Goal: Complete application form

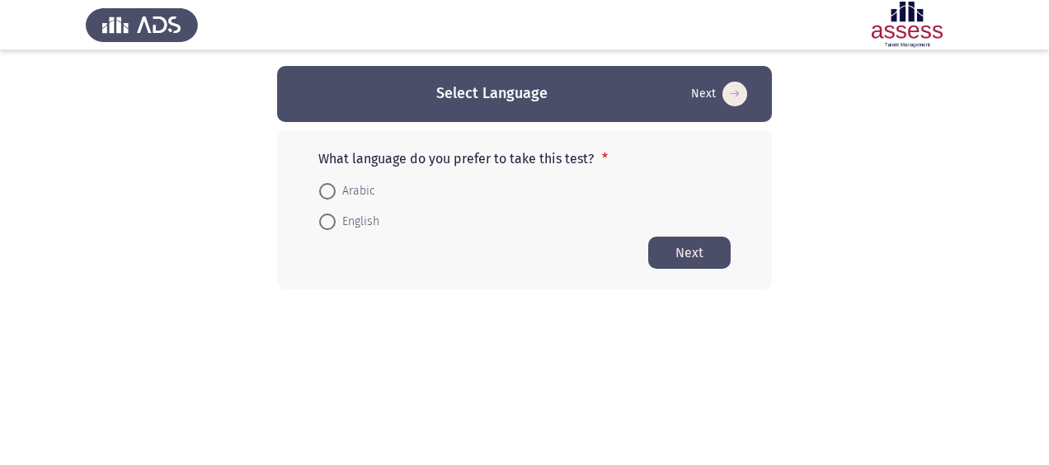
click at [348, 191] on span "Arabic" at bounding box center [356, 191] width 40 height 20
click at [336, 191] on input "Arabic" at bounding box center [327, 191] width 16 height 16
radio input "true"
click at [345, 216] on span "English" at bounding box center [358, 221] width 44 height 20
click at [336, 216] on input "English" at bounding box center [327, 221] width 16 height 16
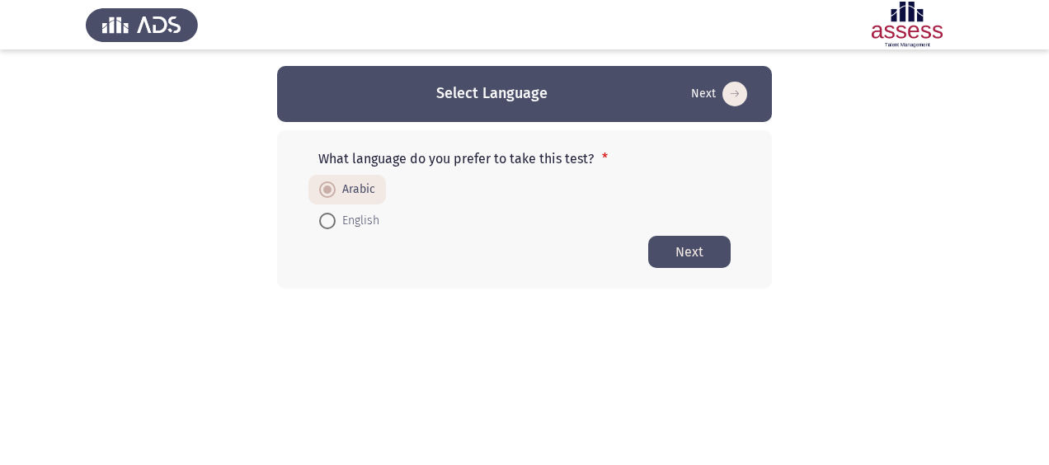
radio input "true"
click at [352, 191] on span "Arabic" at bounding box center [356, 191] width 40 height 20
click at [336, 191] on input "Arabic" at bounding box center [327, 191] width 16 height 16
radio input "true"
click at [708, 252] on button "Next" at bounding box center [689, 252] width 82 height 32
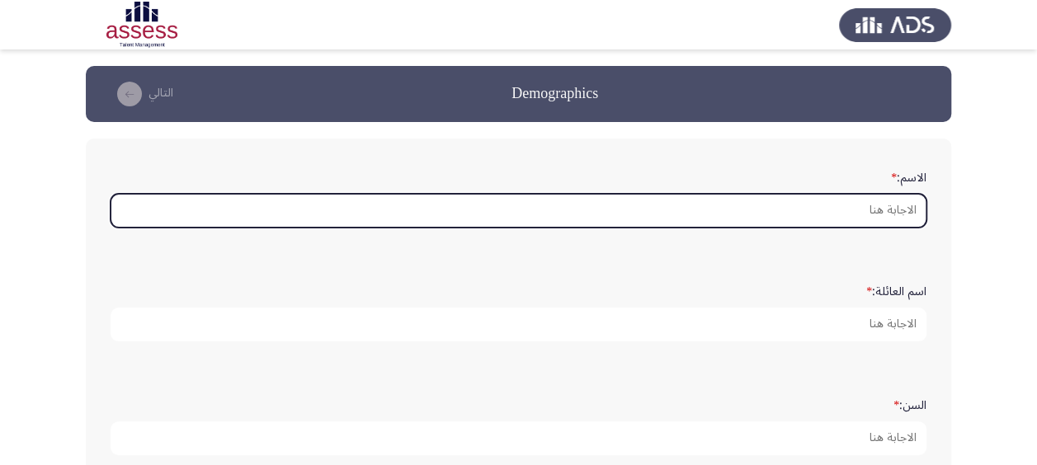
click at [772, 213] on input "الاسم: *" at bounding box center [519, 211] width 816 height 34
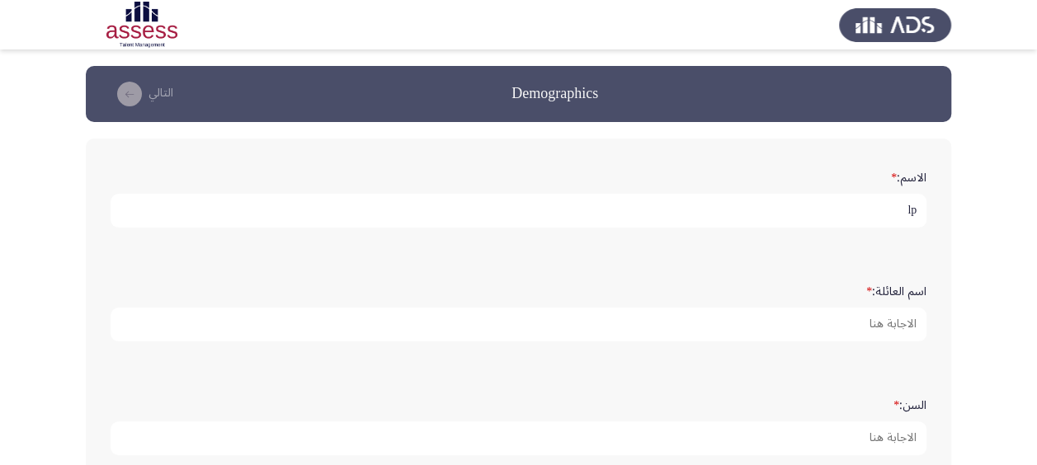
type input "l"
type input "م"
type input "[PERSON_NAME]"
type input "تهامي"
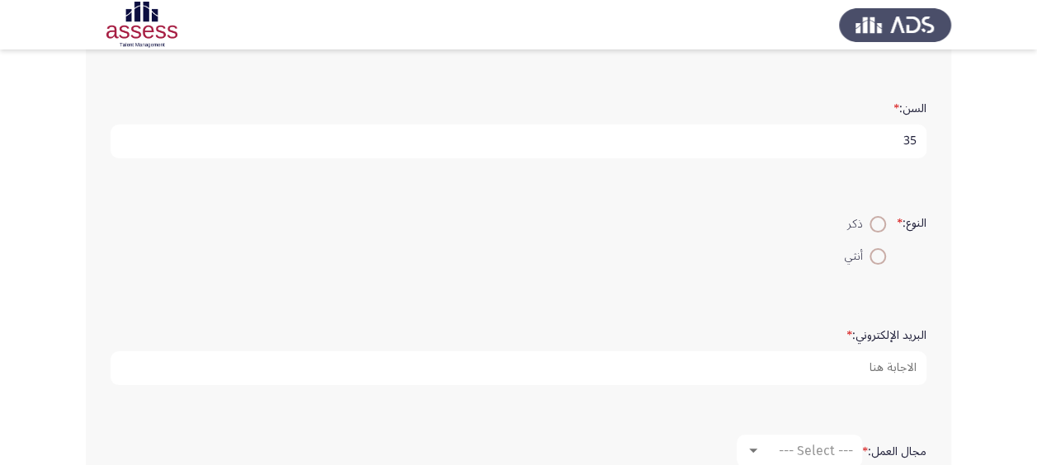
scroll to position [310, 0]
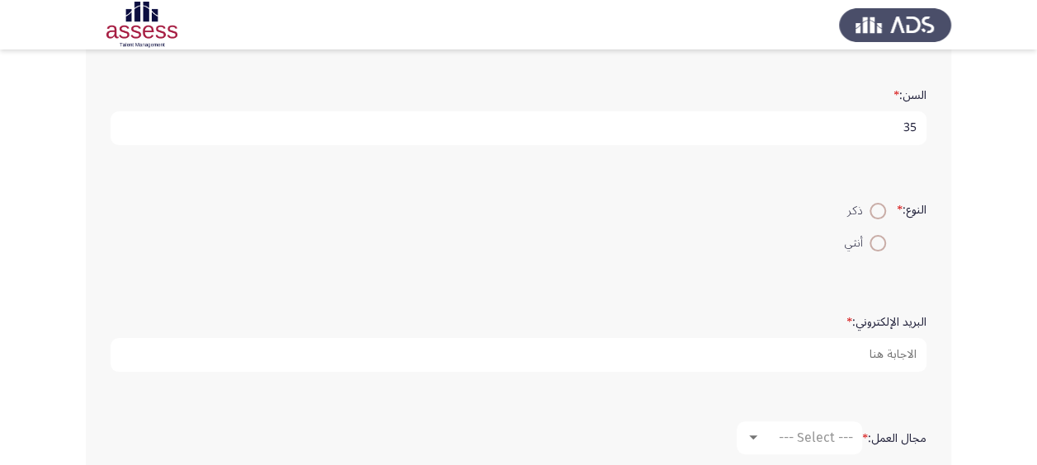
type input "35"
click at [879, 203] on span at bounding box center [877, 211] width 16 height 16
click at [879, 203] on input "ذكر" at bounding box center [877, 211] width 16 height 16
radio input "true"
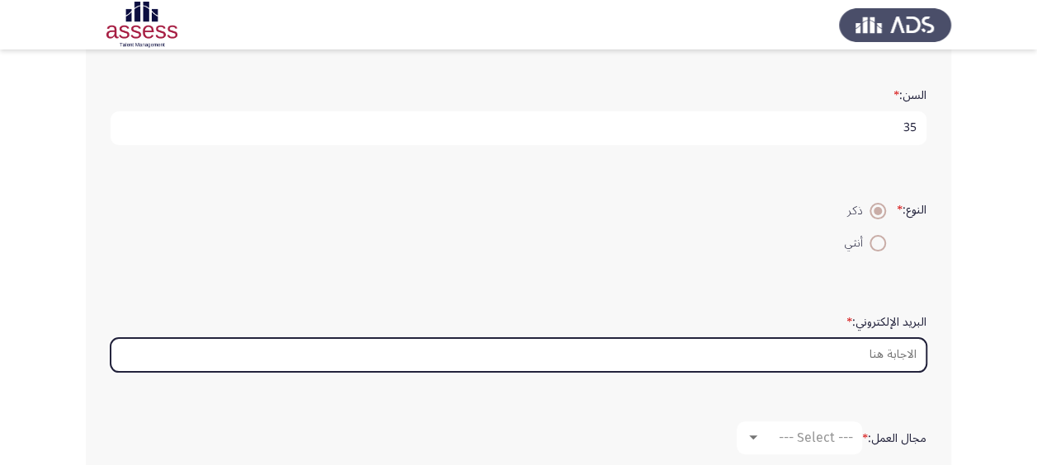
click at [846, 358] on input "البريد الإلكتروني: *" at bounding box center [519, 355] width 816 height 34
type input "ة"
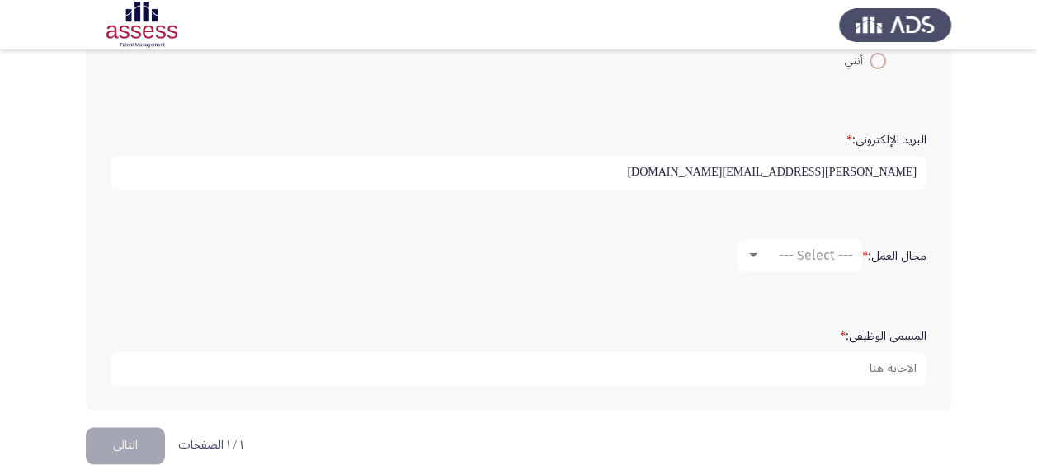
scroll to position [502, 0]
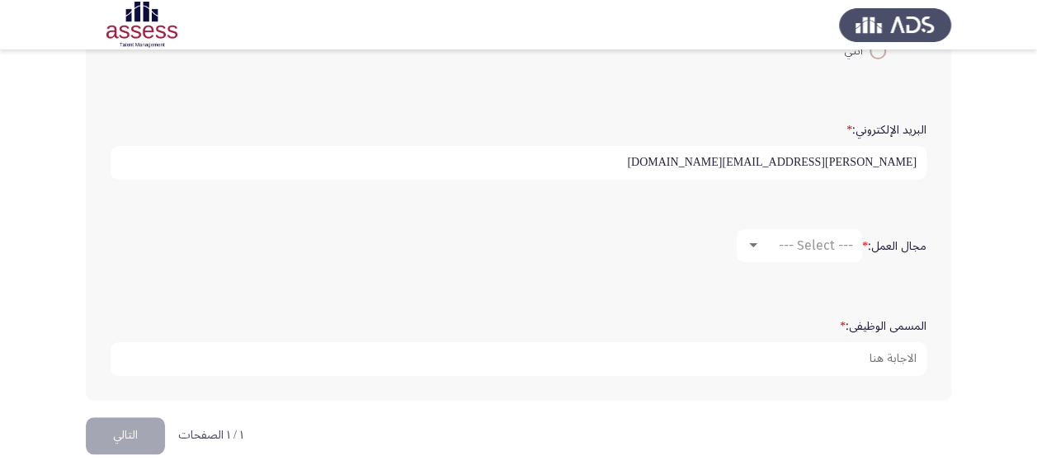
type input "[PERSON_NAME][EMAIL_ADDRESS][DOMAIN_NAME]"
click at [765, 233] on mat-select "--- Select ---" at bounding box center [799, 245] width 125 height 33
click at [754, 239] on div at bounding box center [753, 245] width 15 height 13
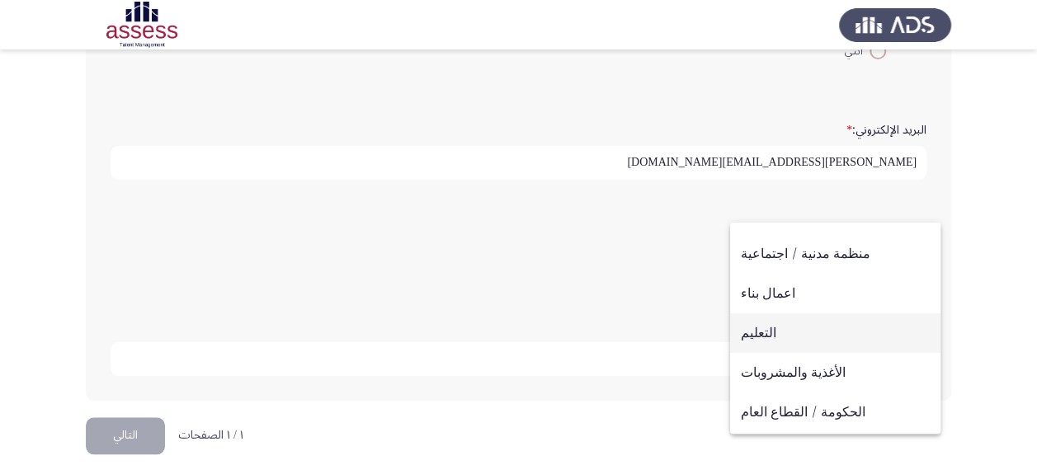
scroll to position [192, 0]
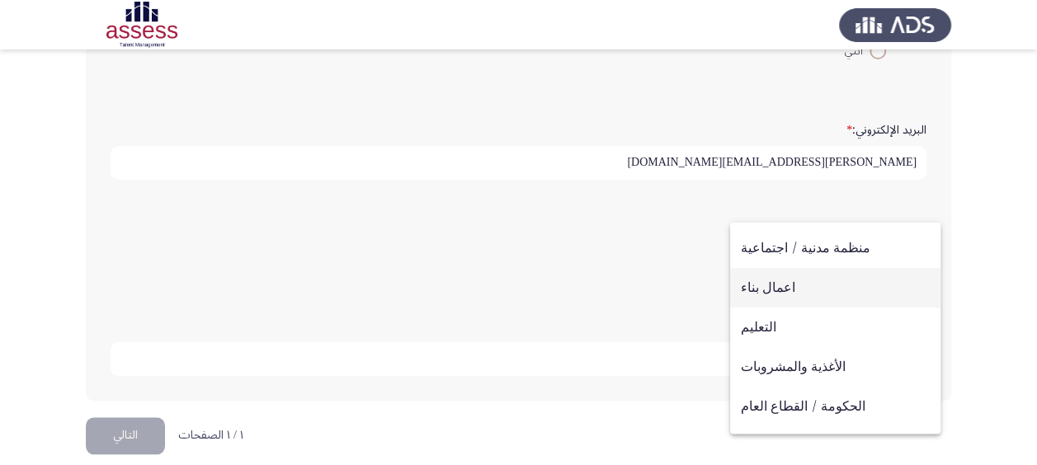
click at [774, 284] on span "اعمال بناء" at bounding box center [835, 288] width 189 height 40
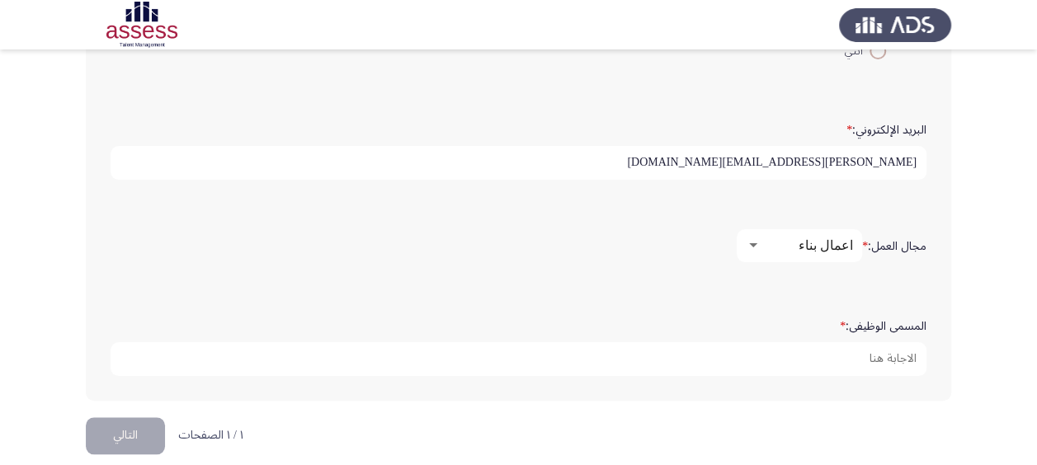
click at [772, 244] on div "اعمال بناء" at bounding box center [807, 246] width 92 height 16
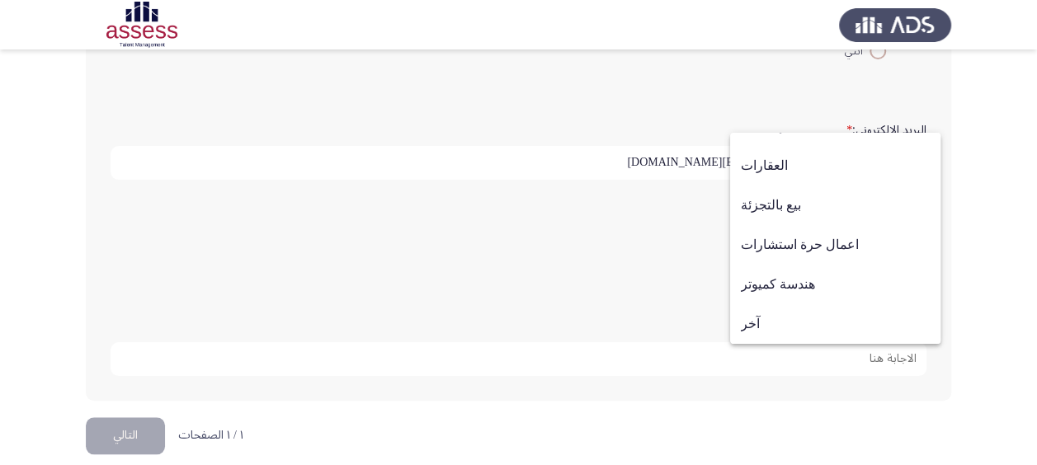
scroll to position [516, 0]
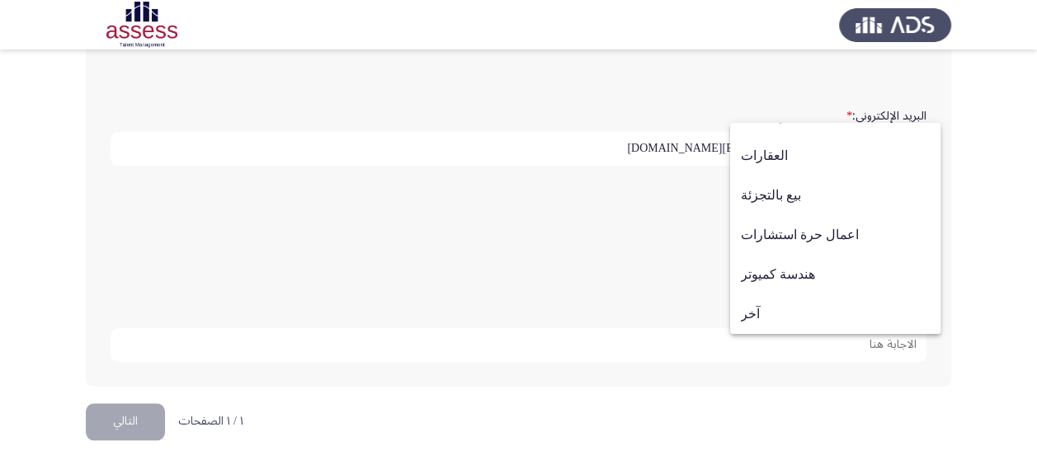
click at [683, 261] on div at bounding box center [518, 232] width 1037 height 465
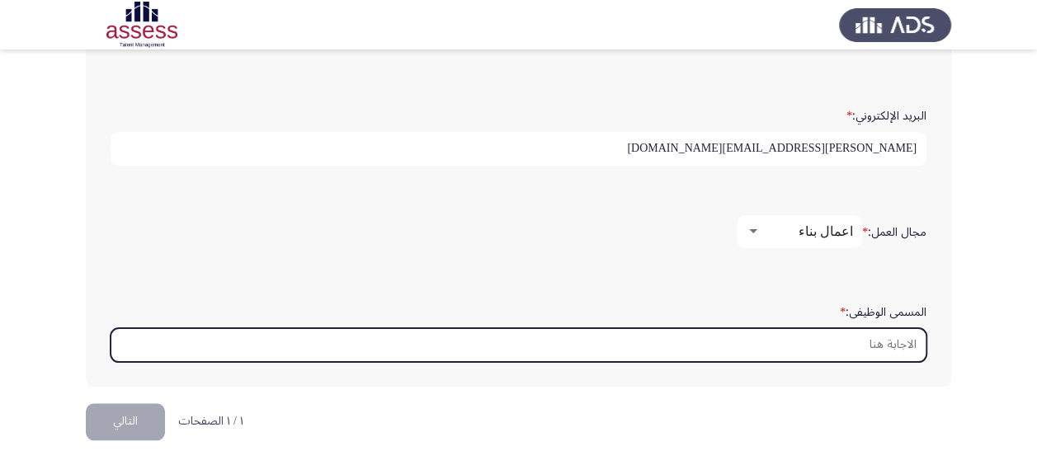
click at [784, 338] on input "المسمى الوظيفى: *" at bounding box center [519, 345] width 816 height 34
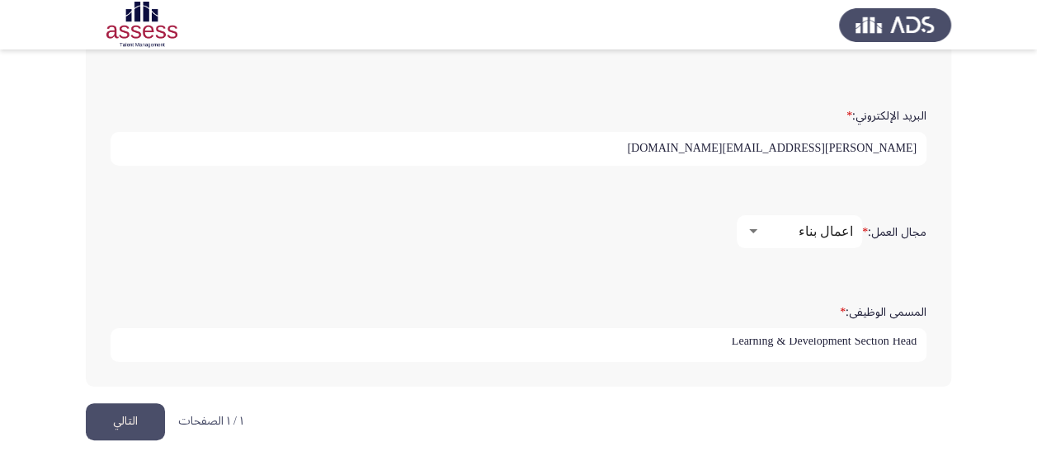
scroll to position [4, 0]
type input "Learning & Development Section Head"
click at [134, 411] on button "التالي" at bounding box center [125, 421] width 79 height 37
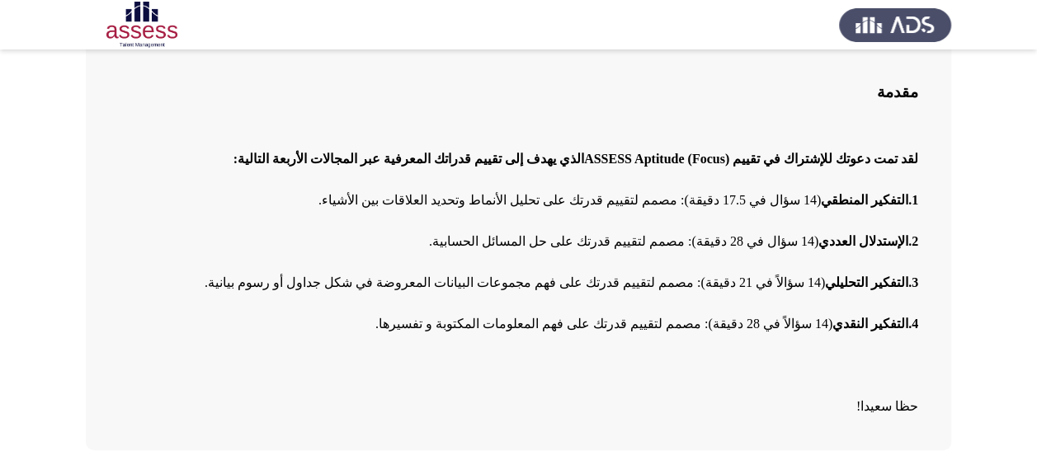
scroll to position [112, 0]
click at [795, 165] on span "لقد تمت دعوتك للإشتراك في تقييم (" at bounding box center [821, 158] width 193 height 14
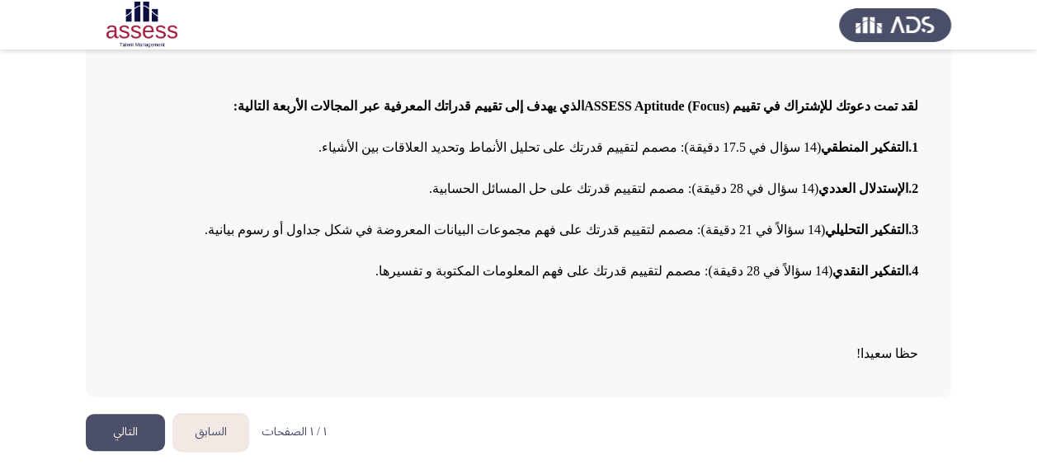
scroll to position [167, 0]
